Goal: Transaction & Acquisition: Obtain resource

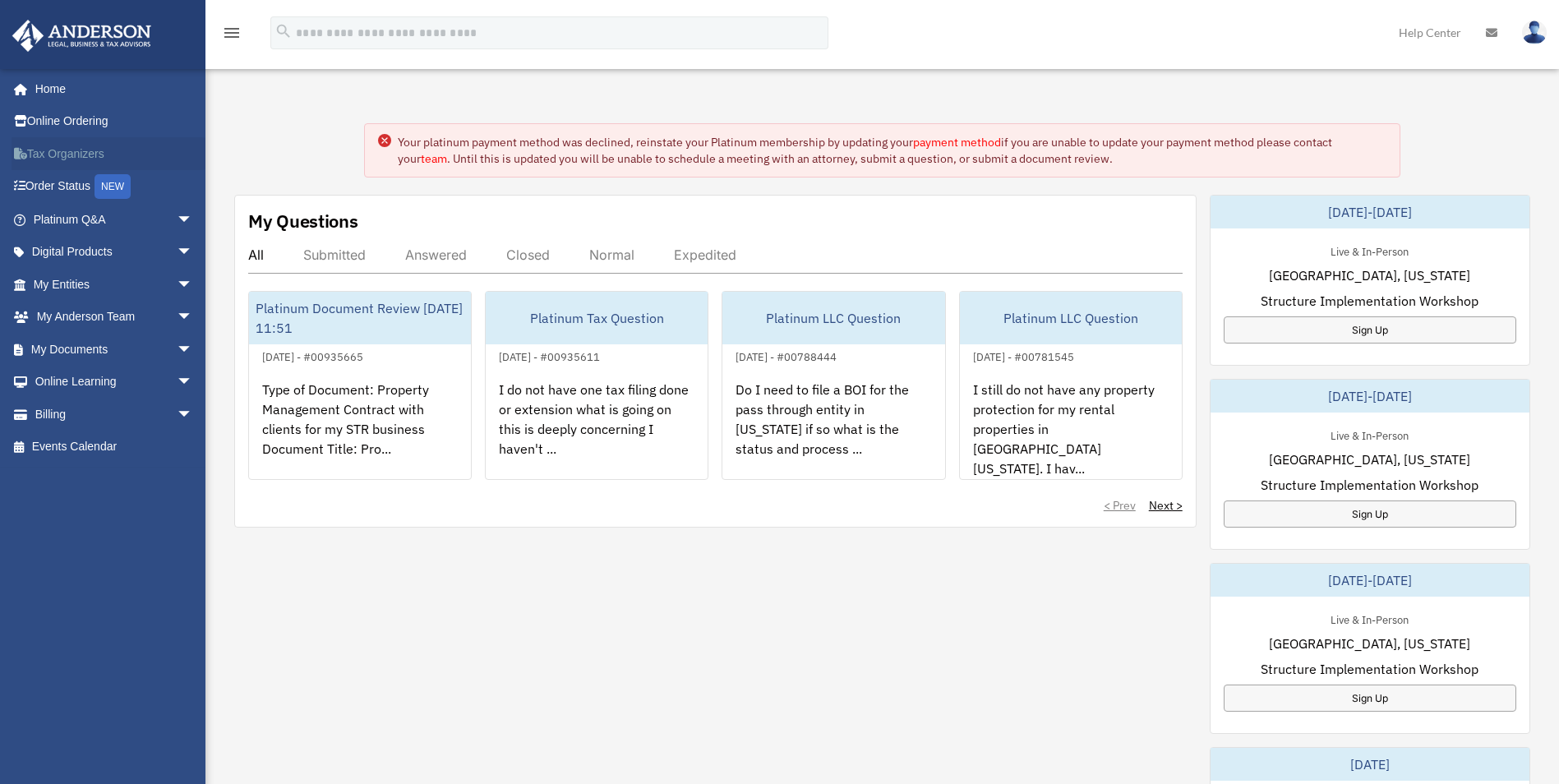
click at [72, 158] on link "Tax Organizers" at bounding box center [115, 153] width 206 height 33
click at [88, 348] on link "My Documents arrow_drop_down" at bounding box center [115, 349] width 206 height 33
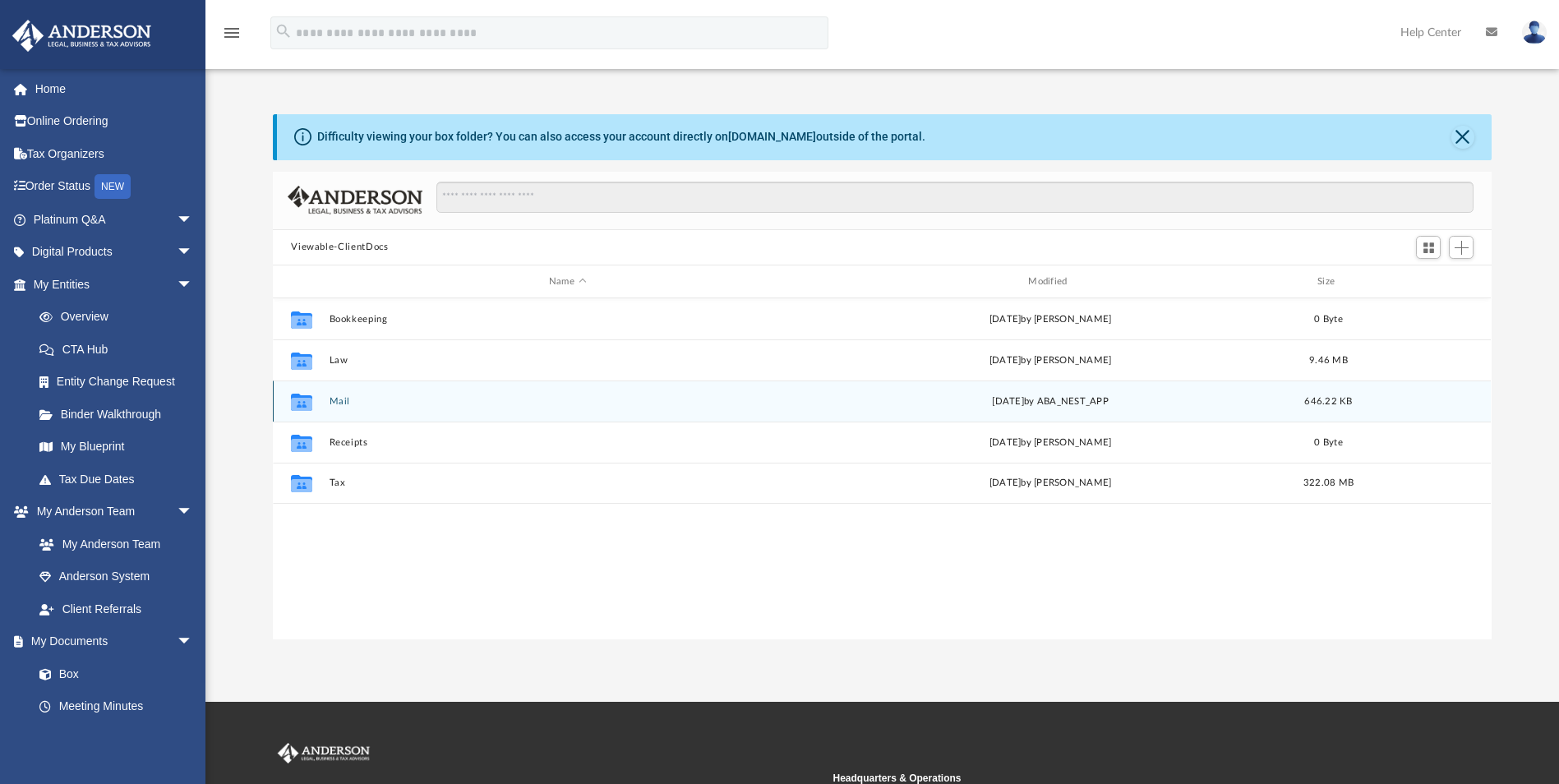
scroll to position [361, 1207]
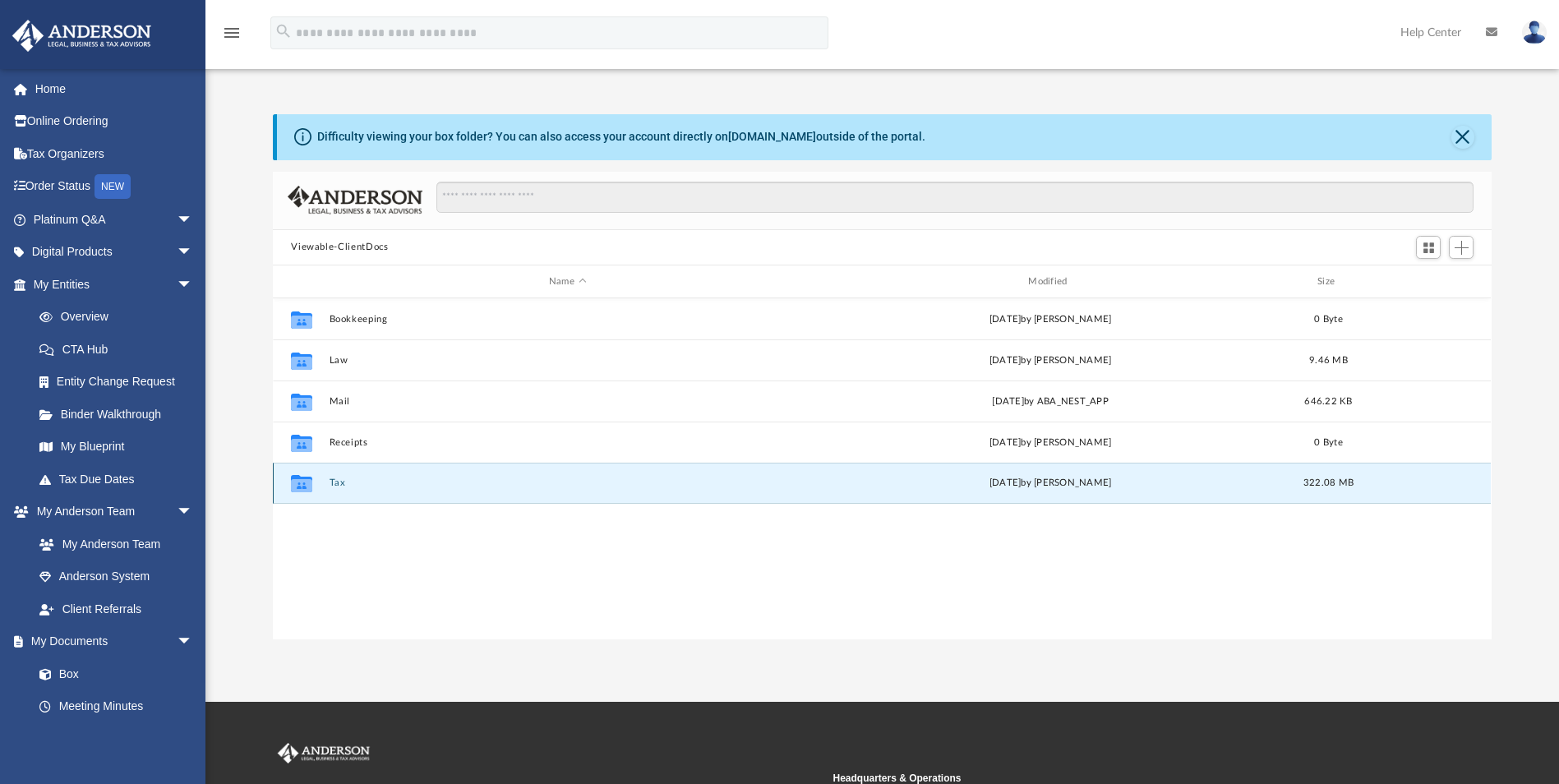
click at [355, 487] on button "Tax" at bounding box center [567, 483] width 476 height 11
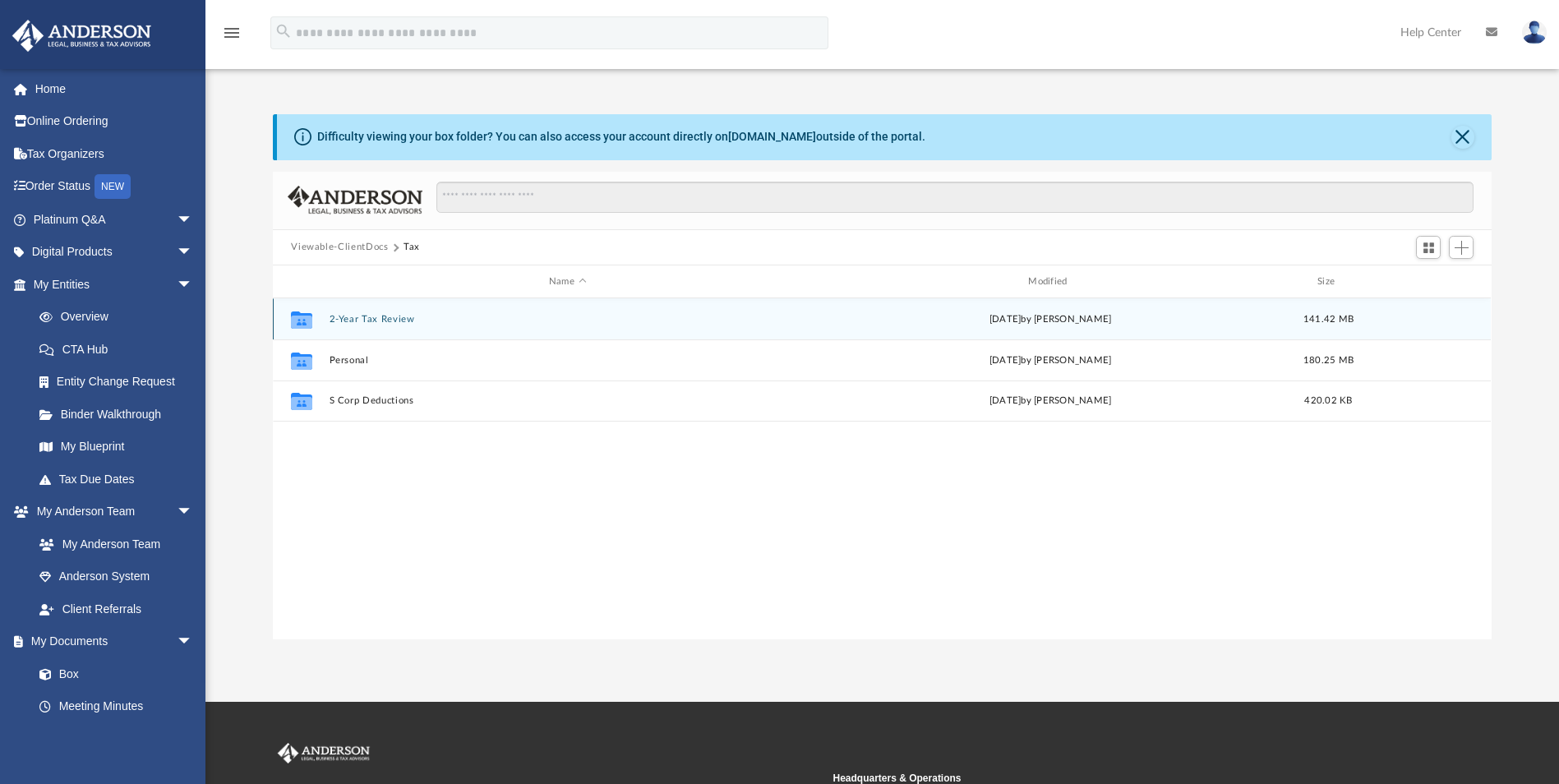
click at [382, 322] on button "2-Year Tax Review" at bounding box center [567, 319] width 476 height 11
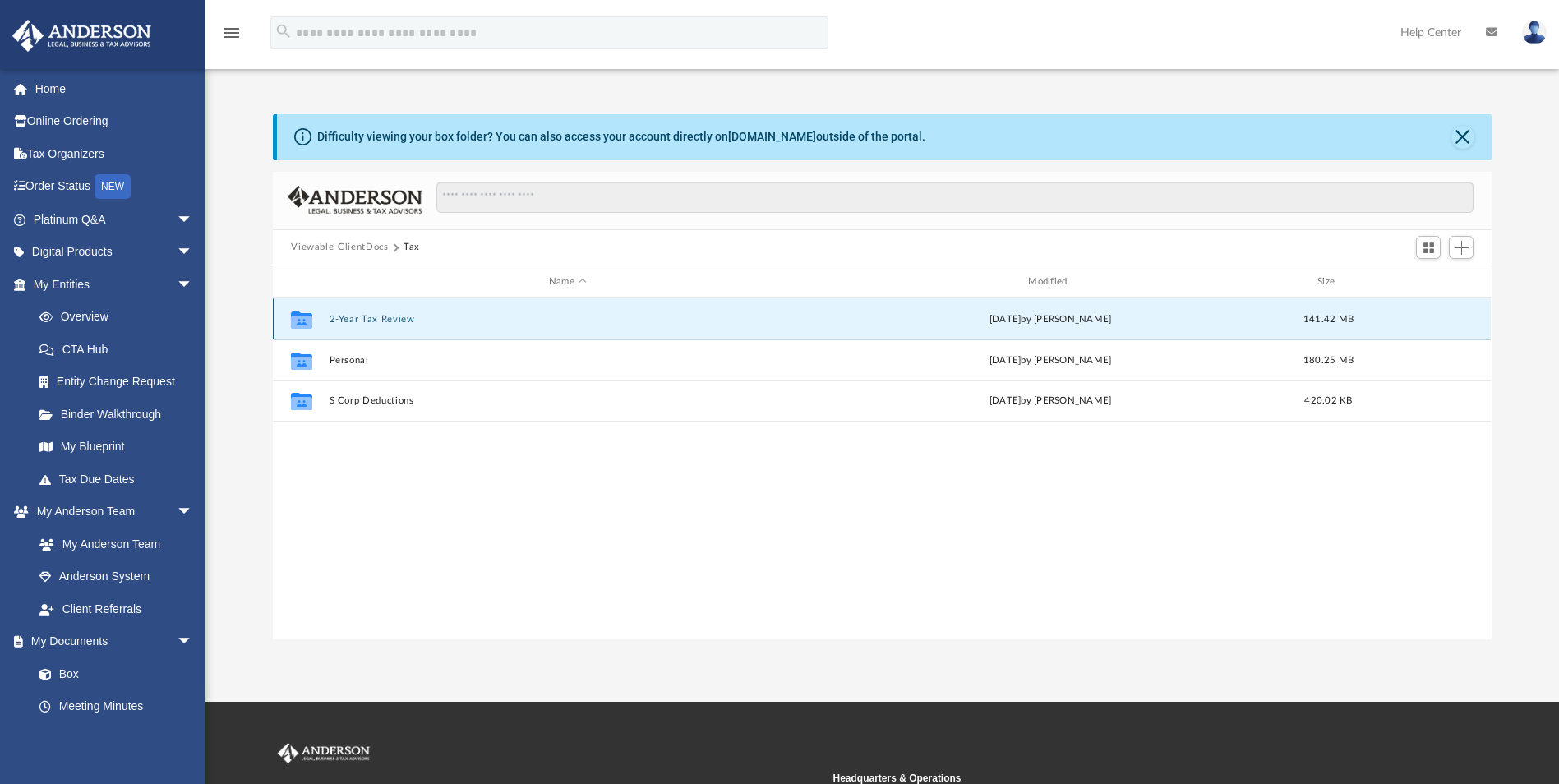
click at [382, 322] on button "2-Year Tax Review" at bounding box center [567, 319] width 476 height 11
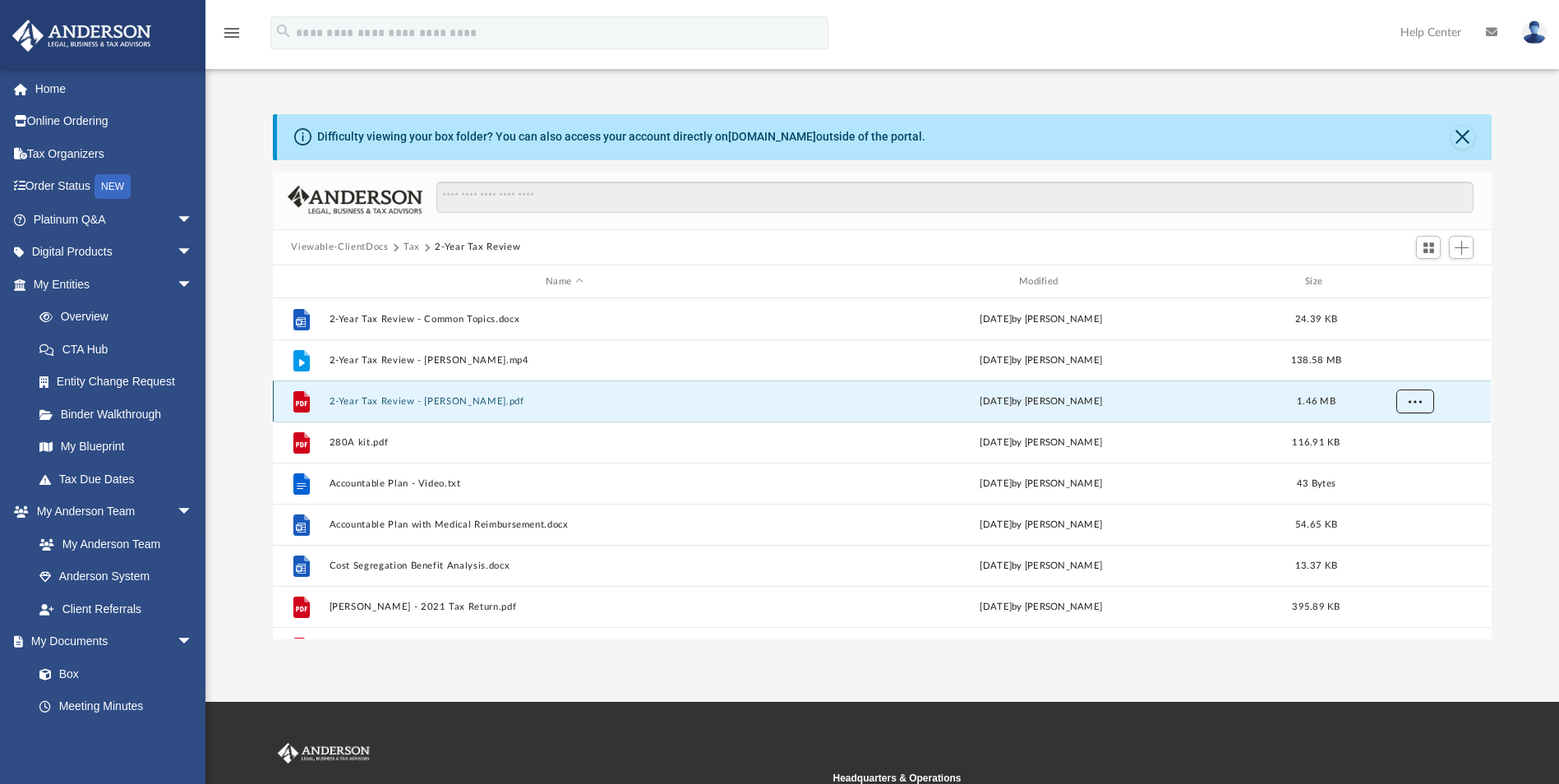
click at [1407, 404] on button "More options" at bounding box center [1415, 402] width 38 height 24
click at [1401, 460] on li "Download" at bounding box center [1401, 461] width 48 height 17
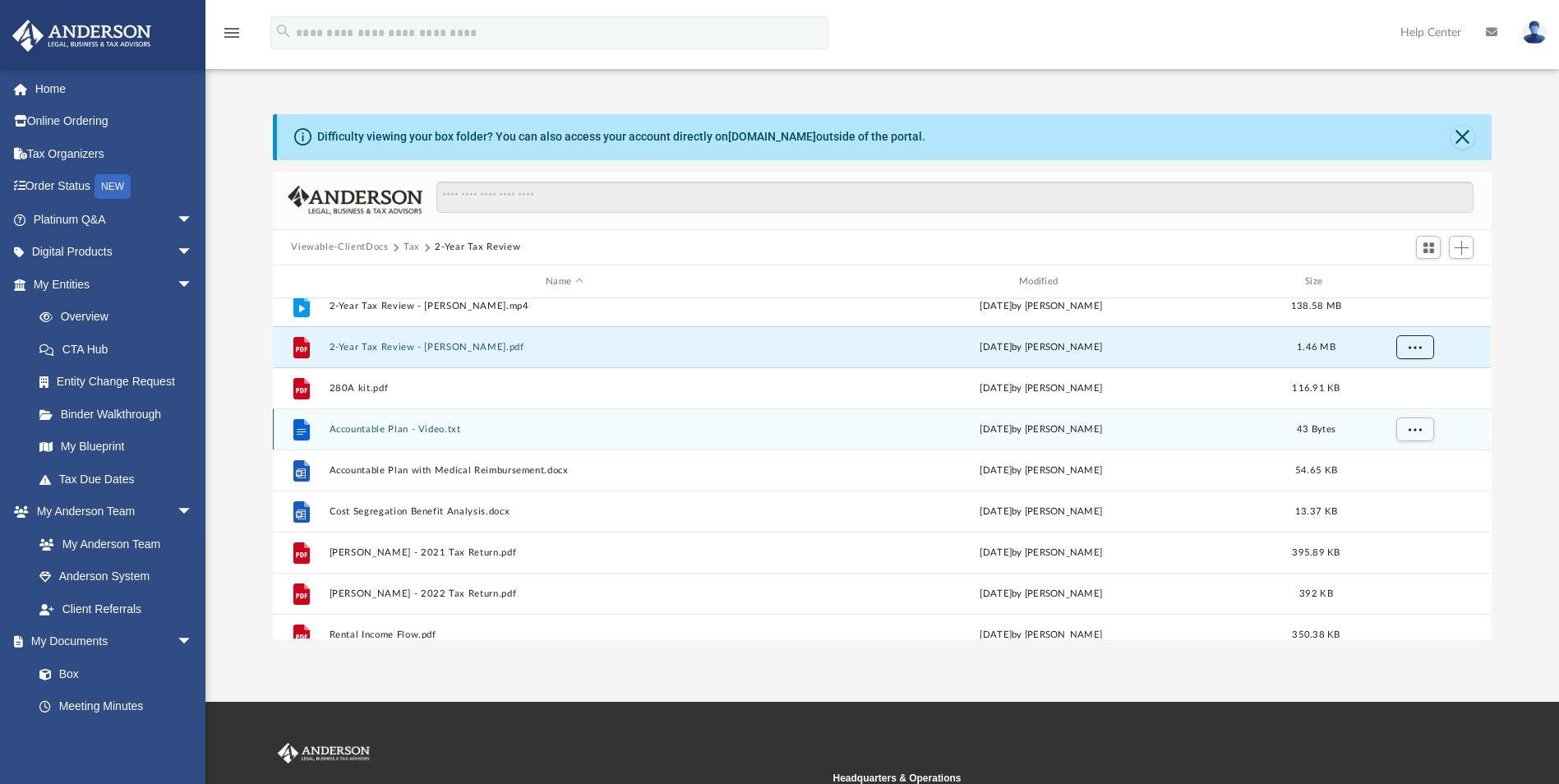
scroll to position [83, 0]
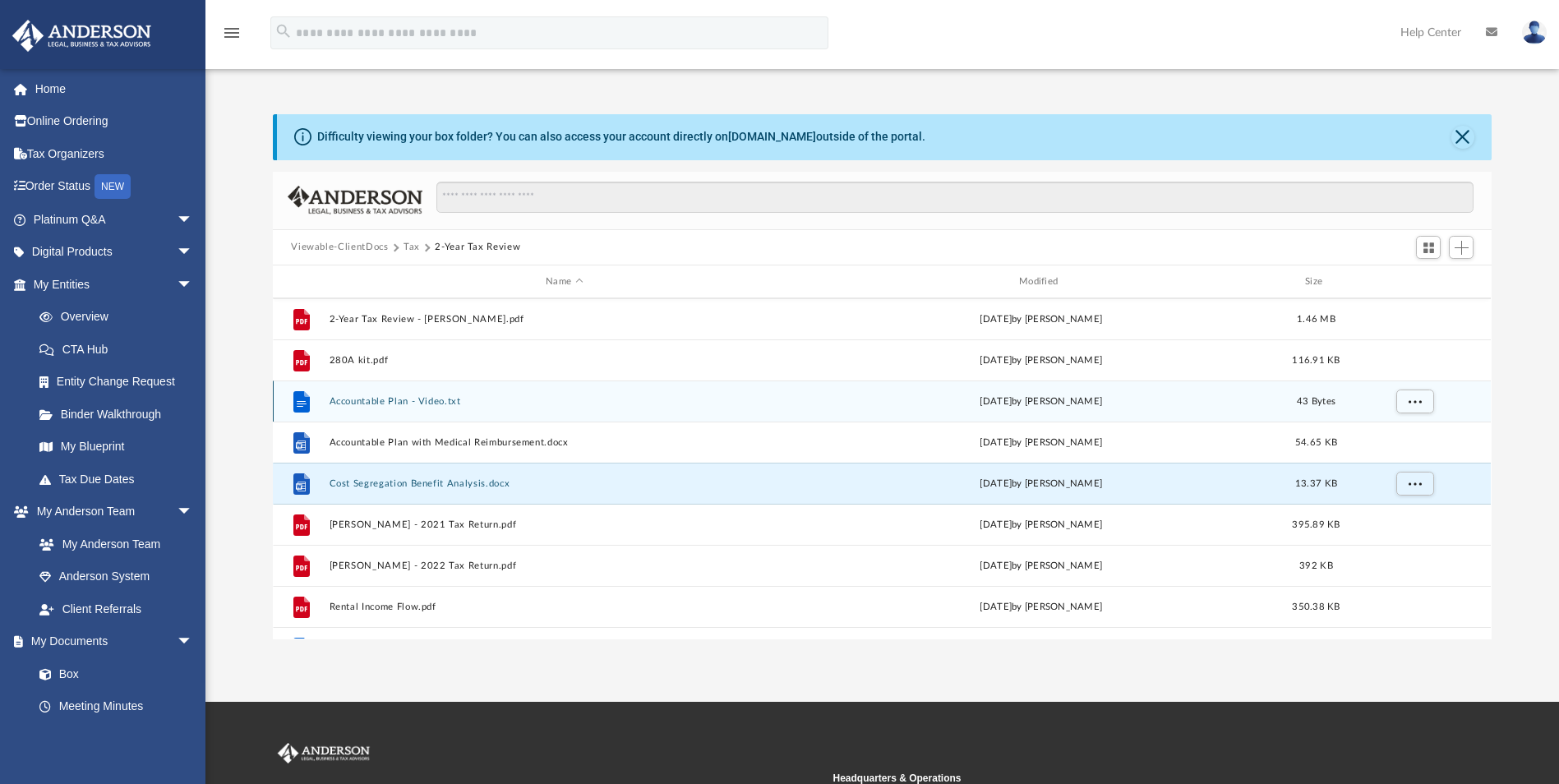
click at [486, 484] on button "Cost Segregation Benefit Analysis.docx" at bounding box center [564, 483] width 470 height 11
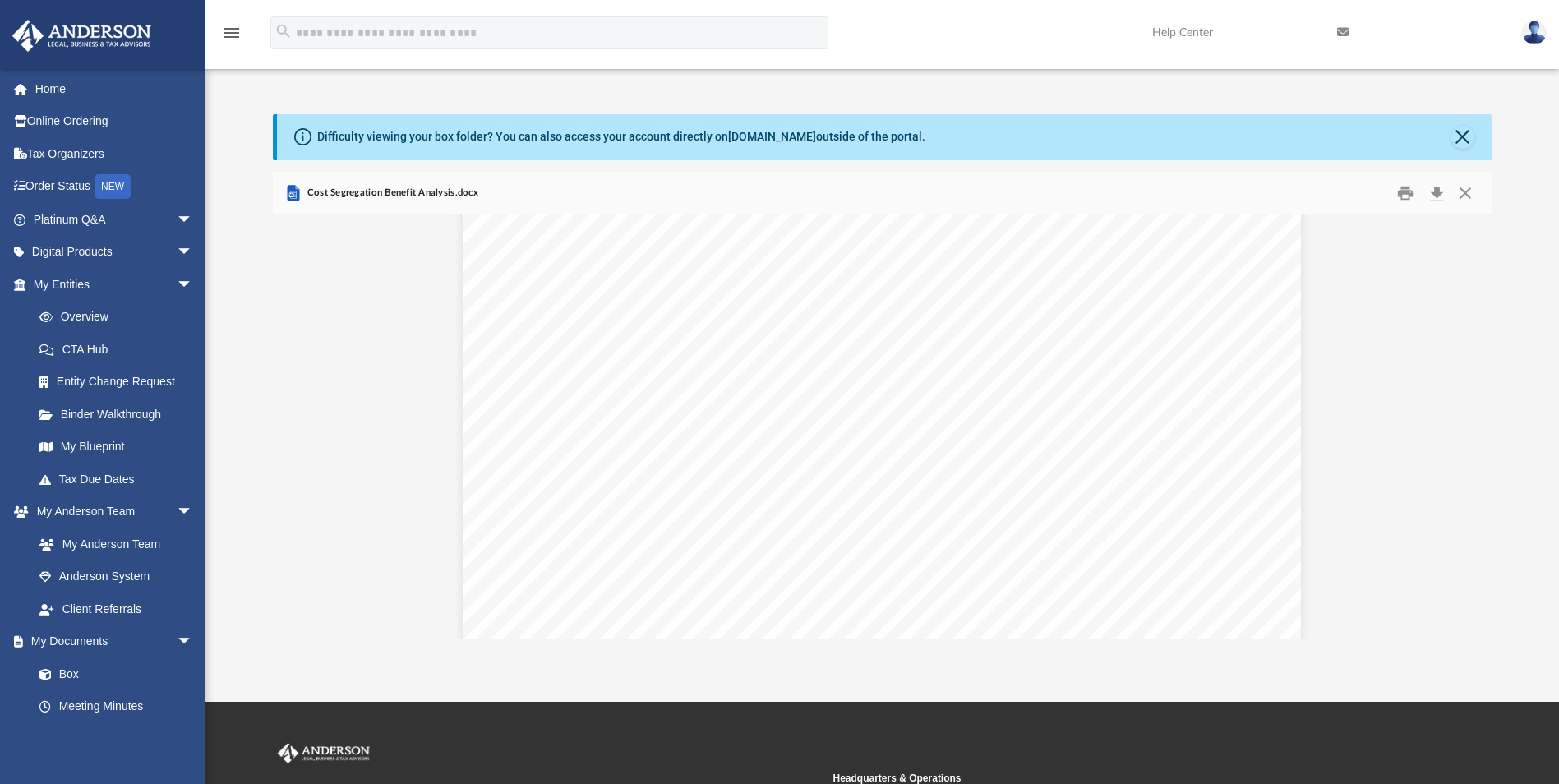
scroll to position [685, 0]
click at [1466, 200] on button "Close" at bounding box center [1465, 193] width 29 height 25
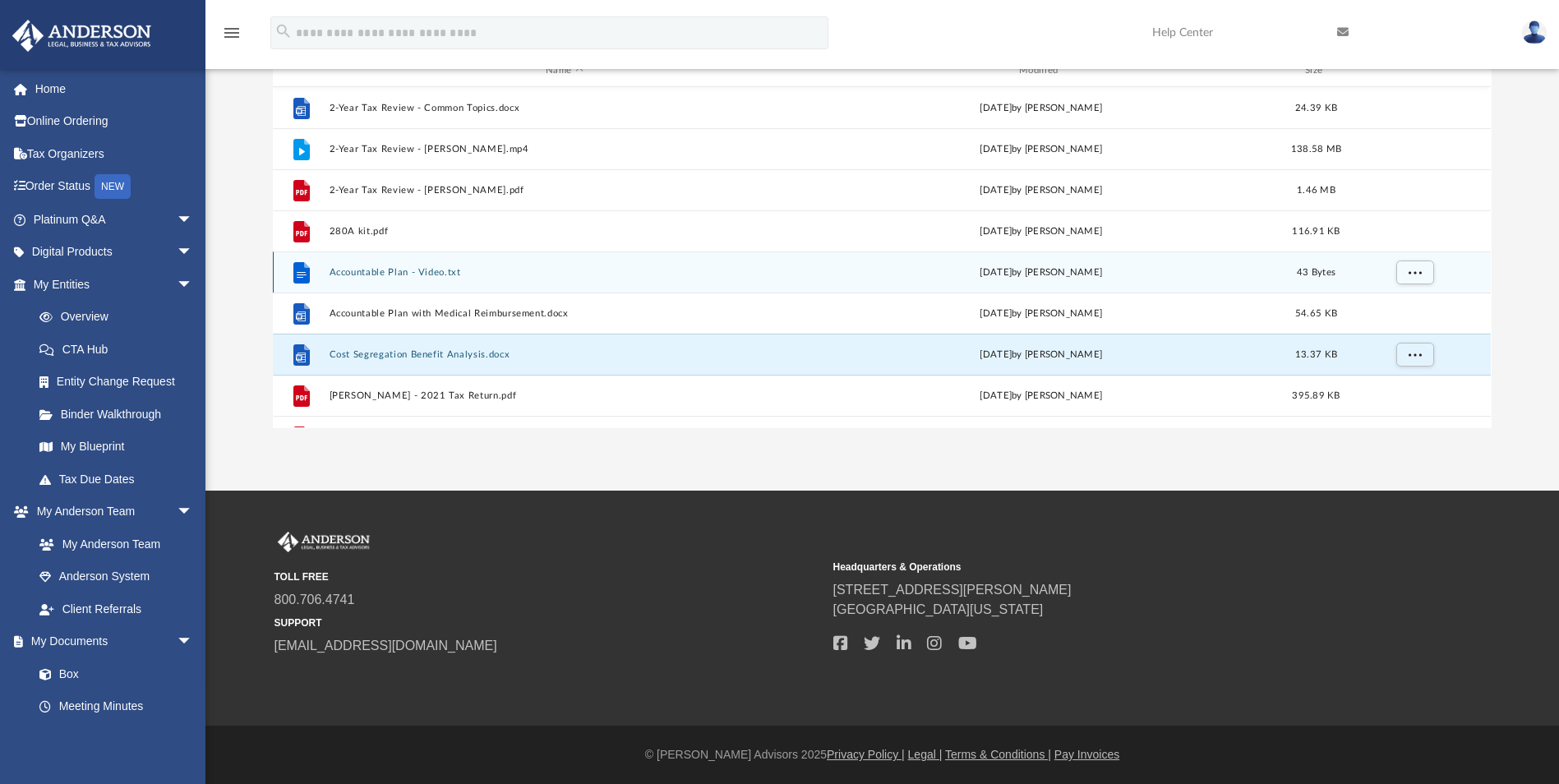
scroll to position [0, 0]
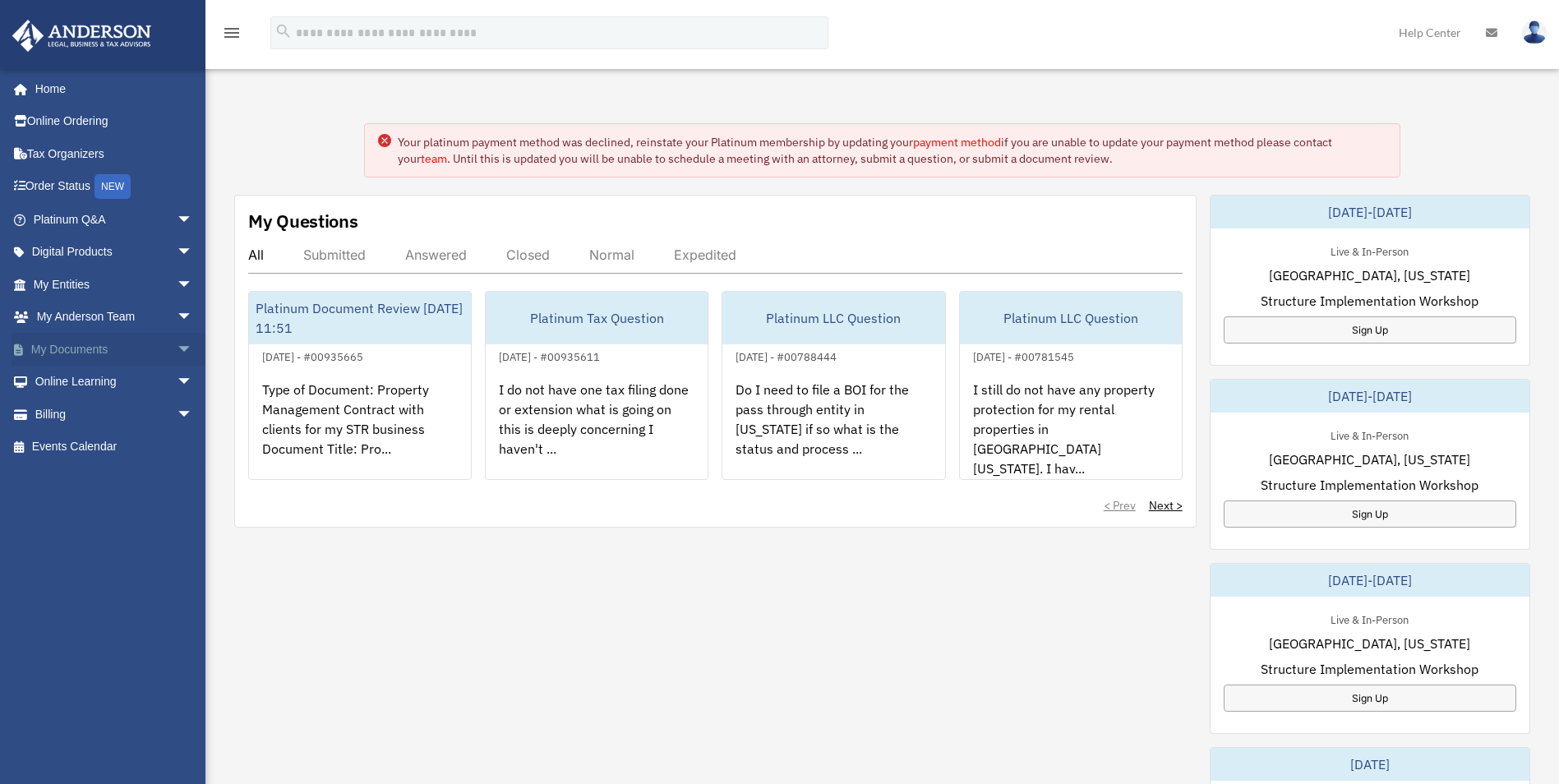
click at [92, 344] on link "My Documents arrow_drop_down" at bounding box center [115, 349] width 206 height 33
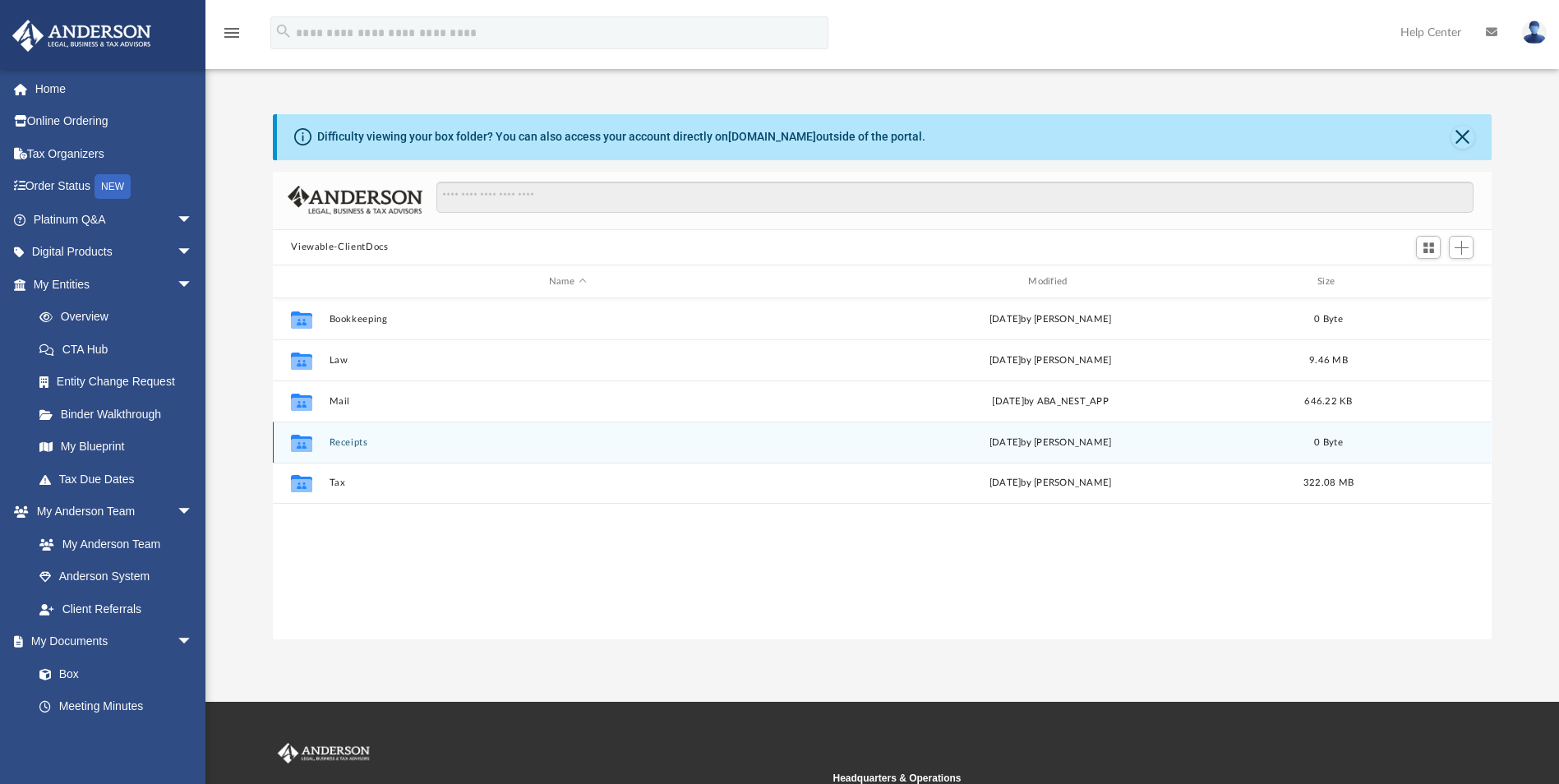
scroll to position [361, 1207]
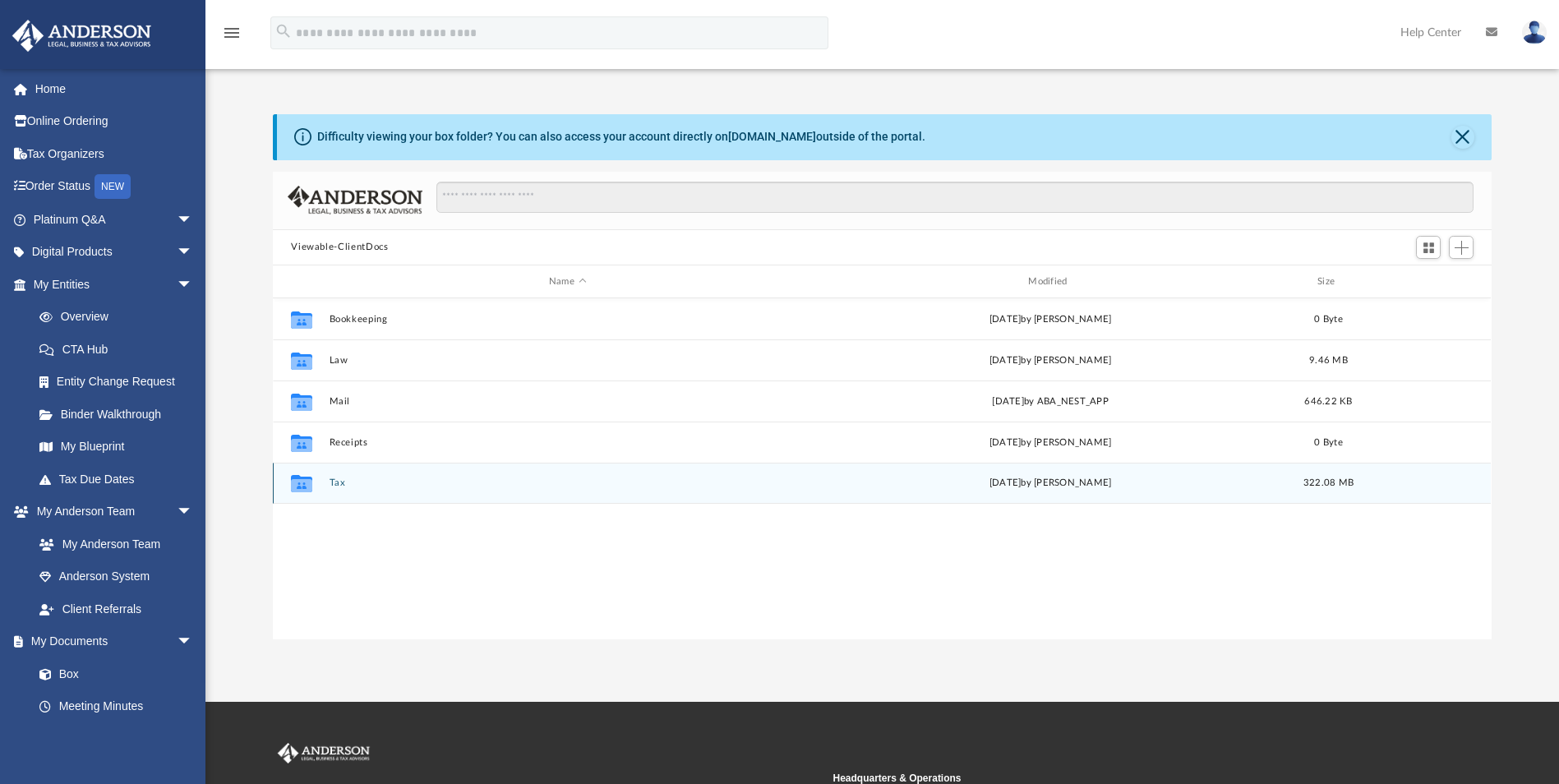
click at [627, 486] on button "Tax" at bounding box center [567, 483] width 476 height 11
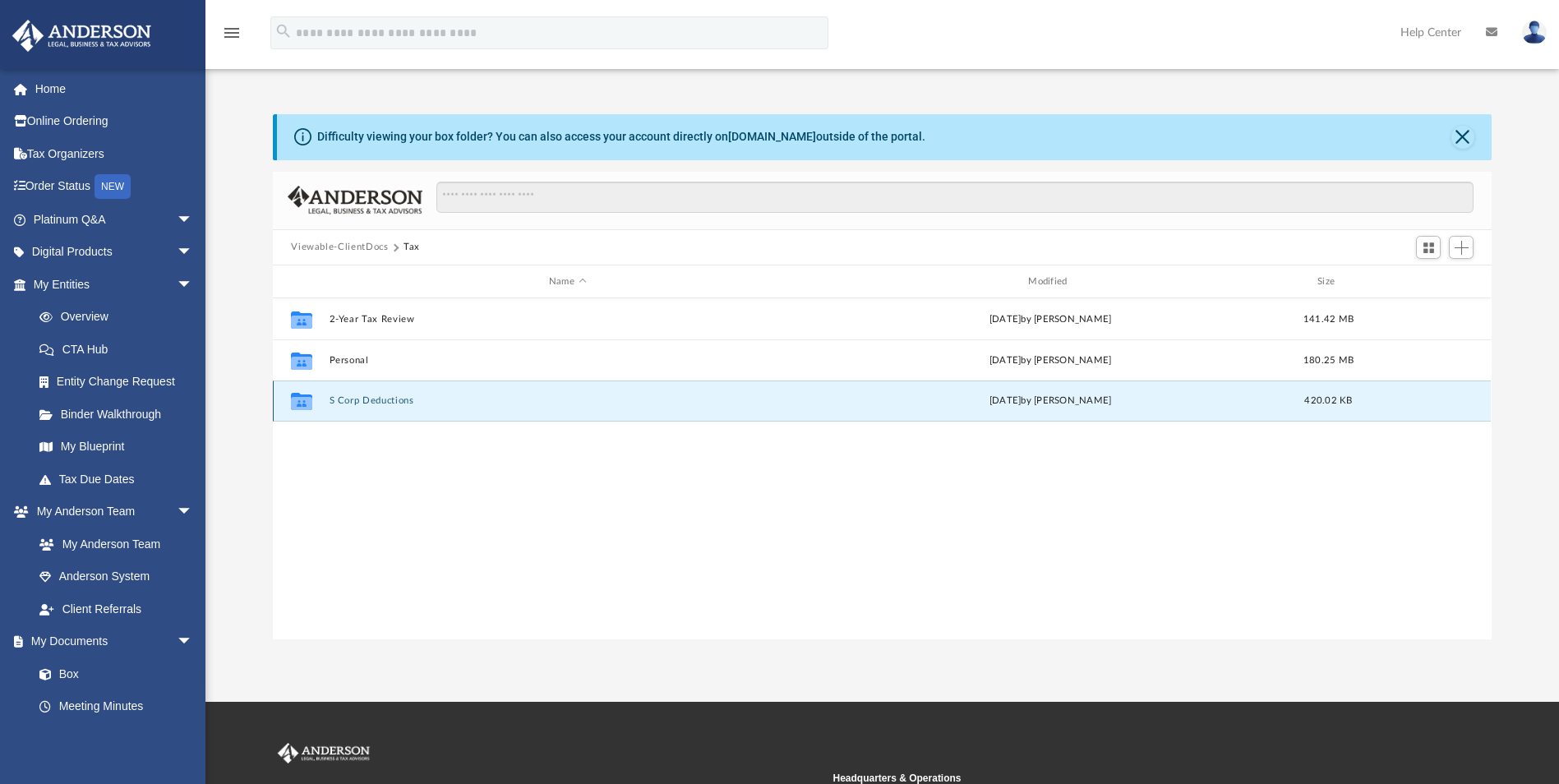
click at [615, 405] on button "S Corp Deductions" at bounding box center [567, 401] width 476 height 11
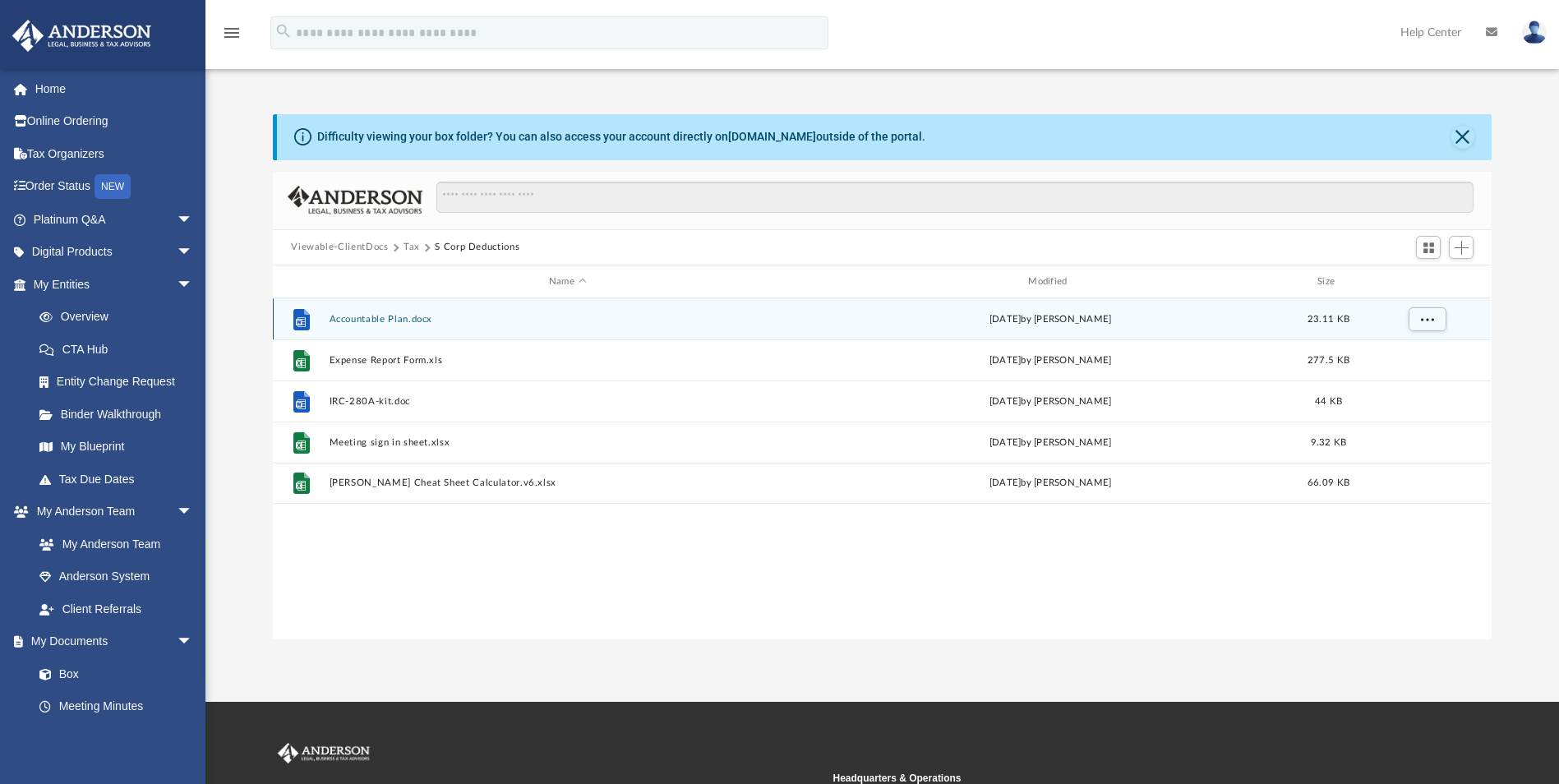
click at [424, 319] on button "Accountable Plan.docx" at bounding box center [567, 319] width 476 height 11
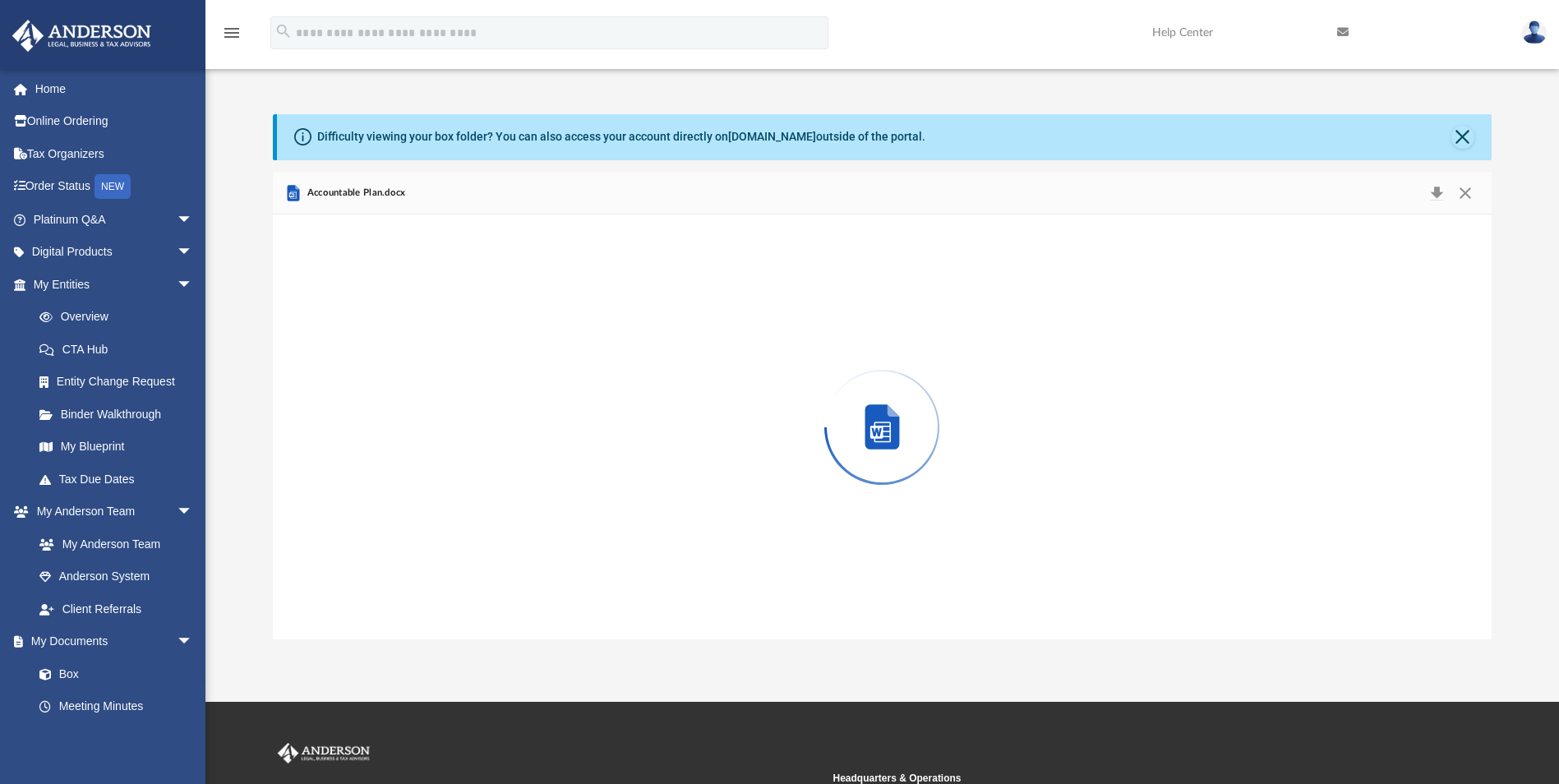
click at [424, 319] on div "Preview" at bounding box center [882, 427] width 1218 height 424
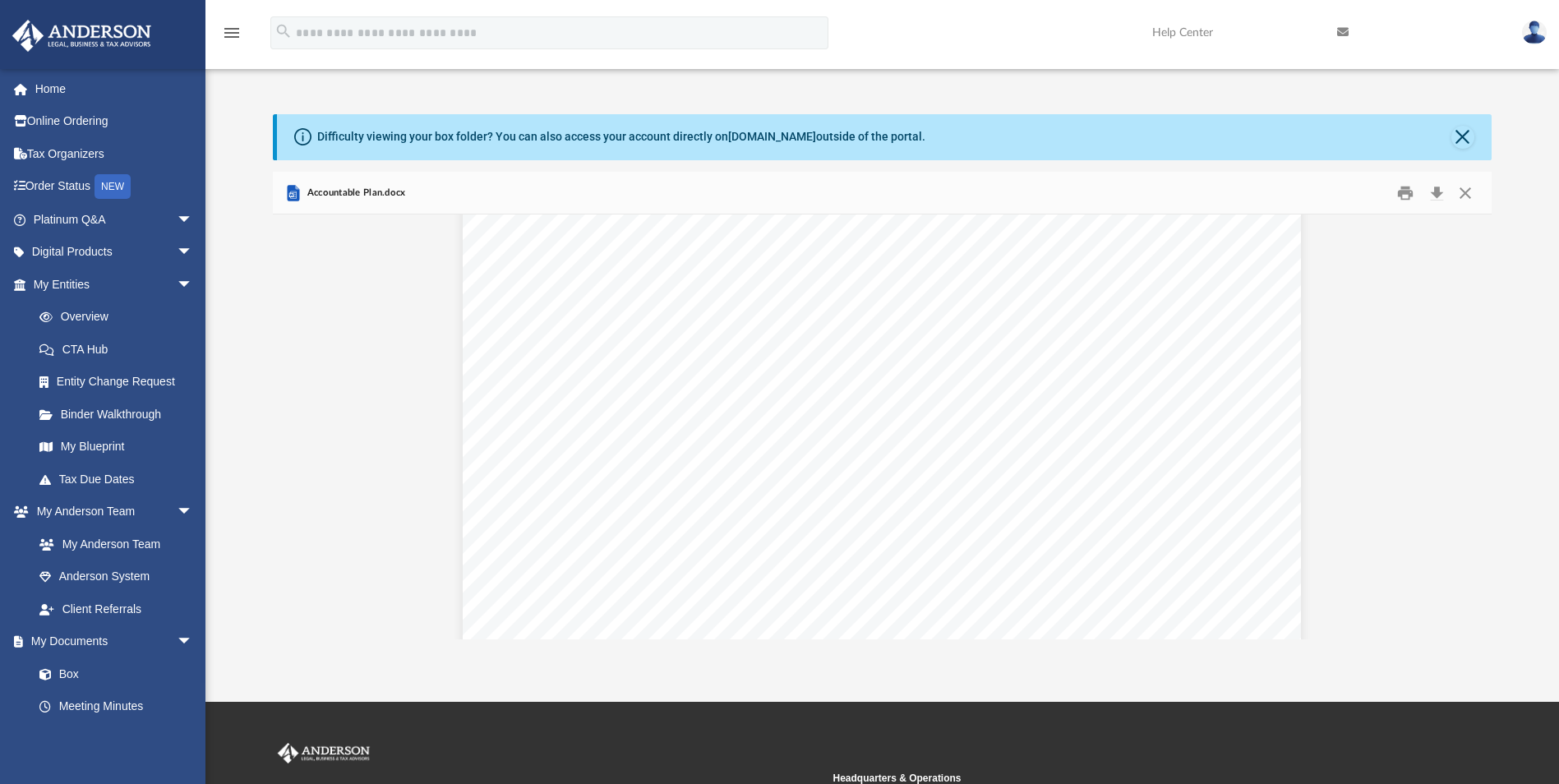
scroll to position [109, 0]
click at [1466, 192] on button "Close" at bounding box center [1465, 193] width 29 height 25
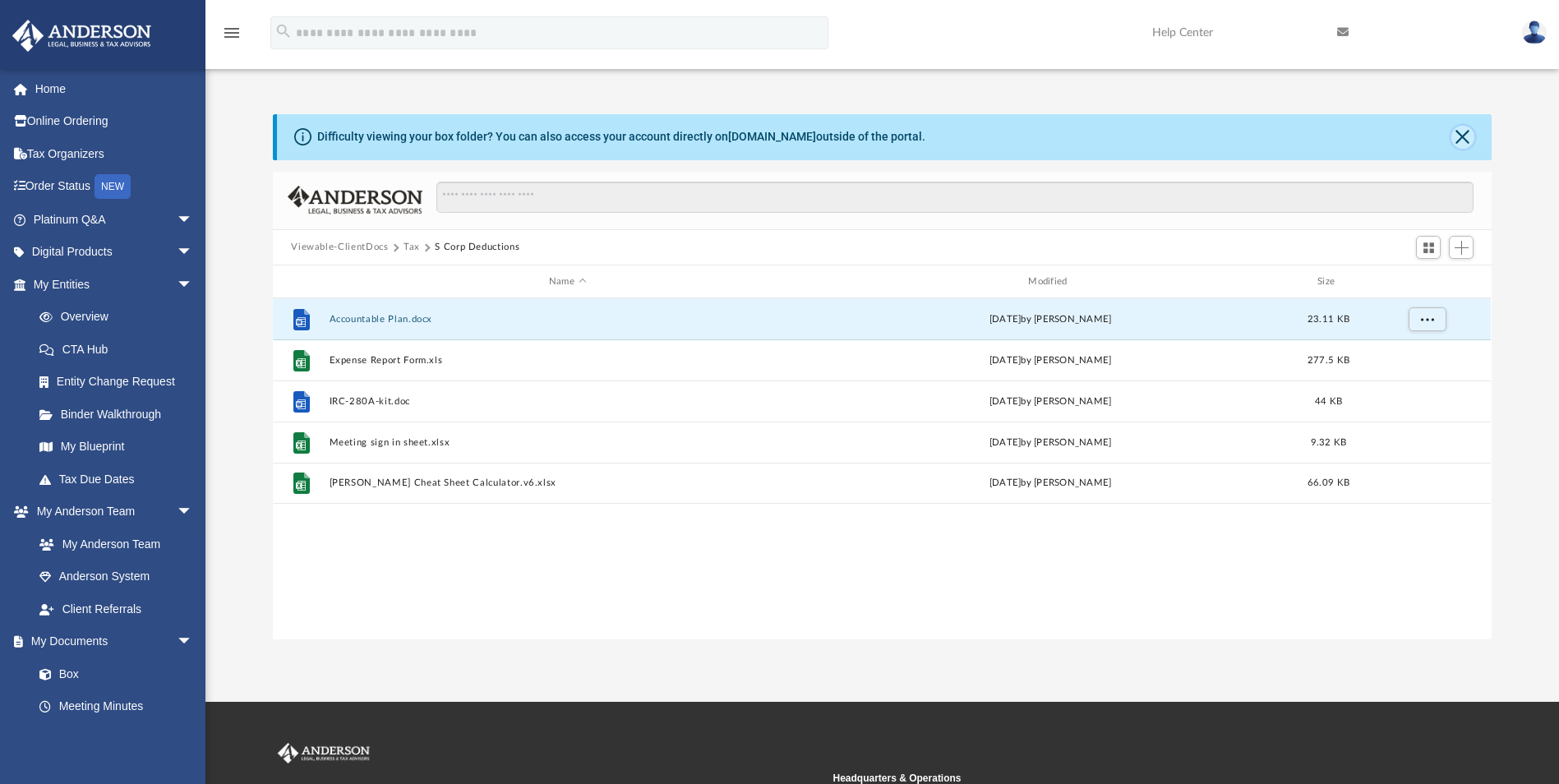
click at [1466, 144] on button "Close" at bounding box center [1462, 136] width 23 height 23
